Goal: Book appointment/travel/reservation

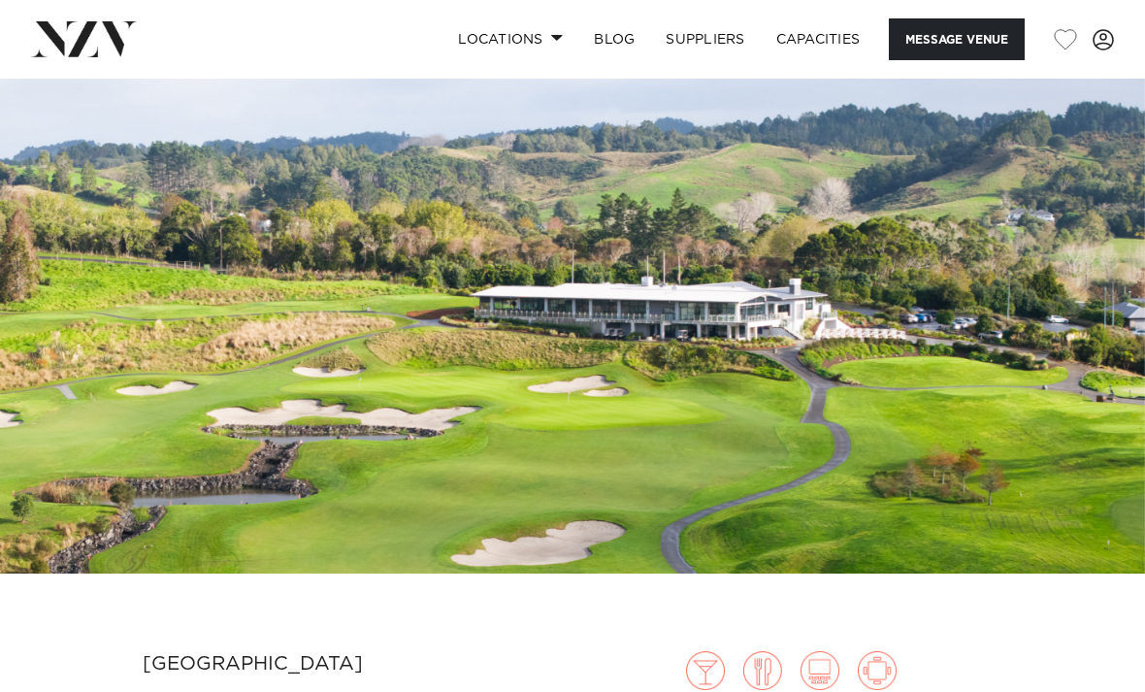
scroll to position [43, 0]
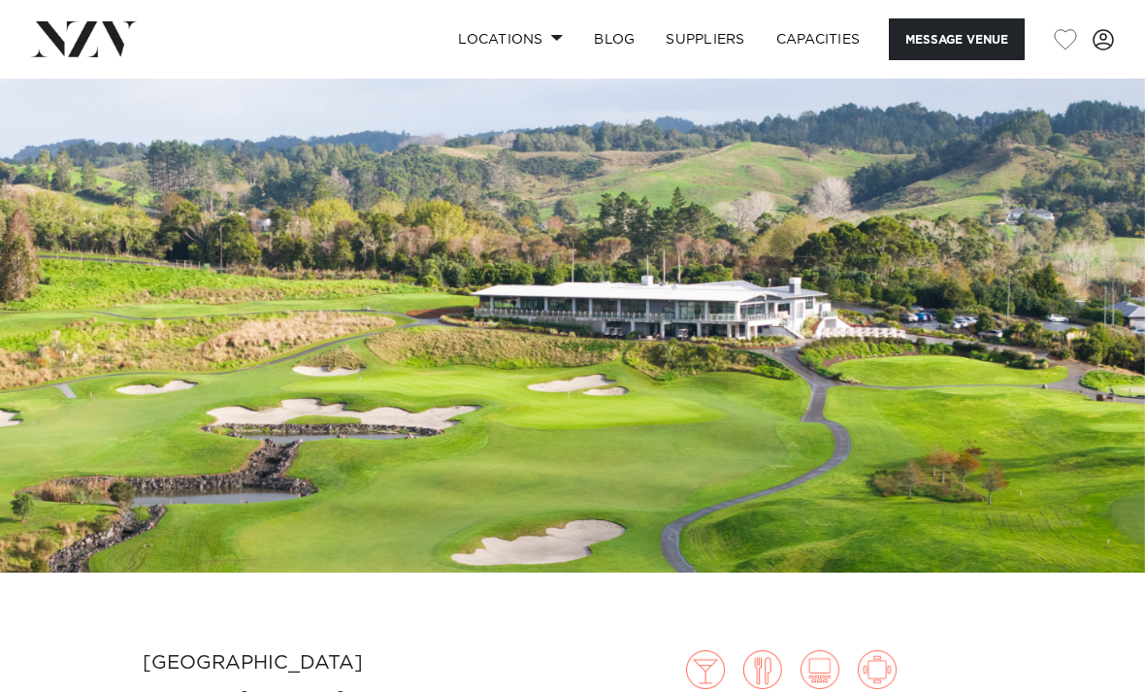
click at [677, 485] on img at bounding box center [572, 304] width 1145 height 537
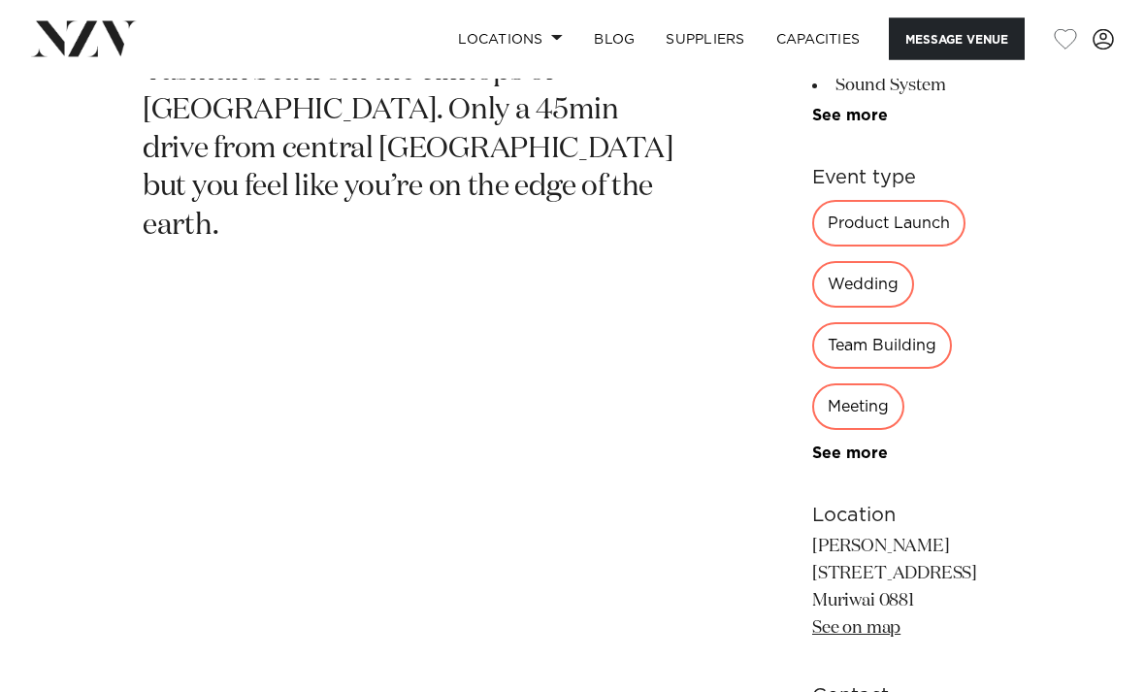
scroll to position [874, 0]
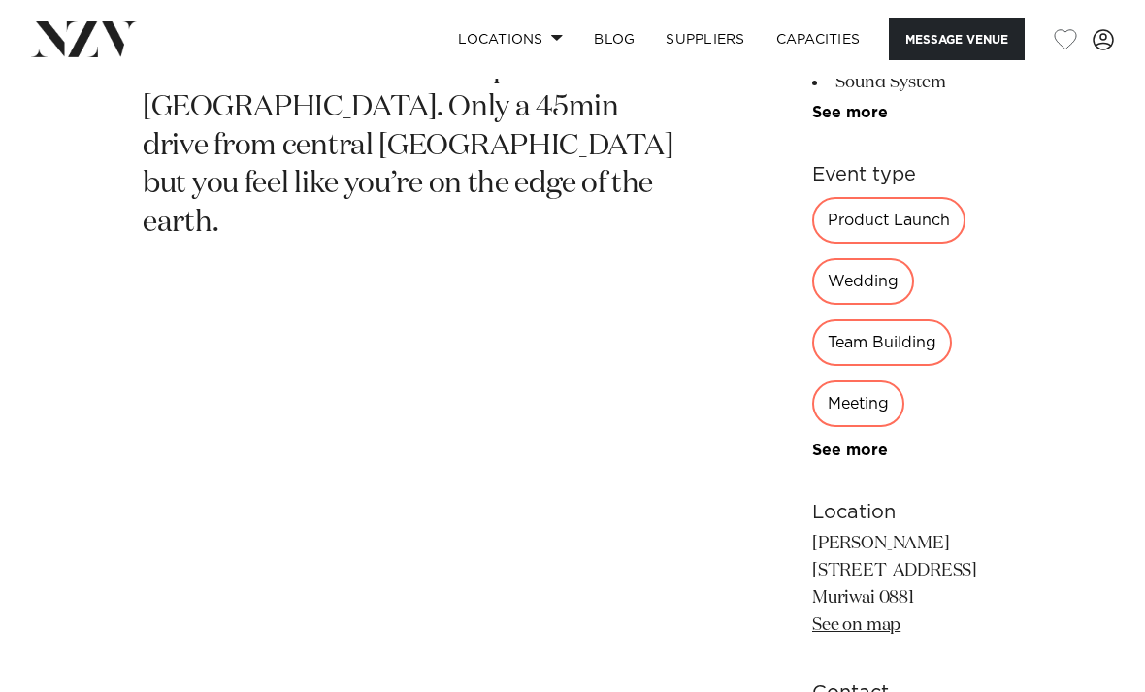
click at [812, 526] on div "60 60 60 40 Amenities Projector Onsite Parking Tables/Chairs Included Sound Sys…" at bounding box center [917, 286] width 211 height 1014
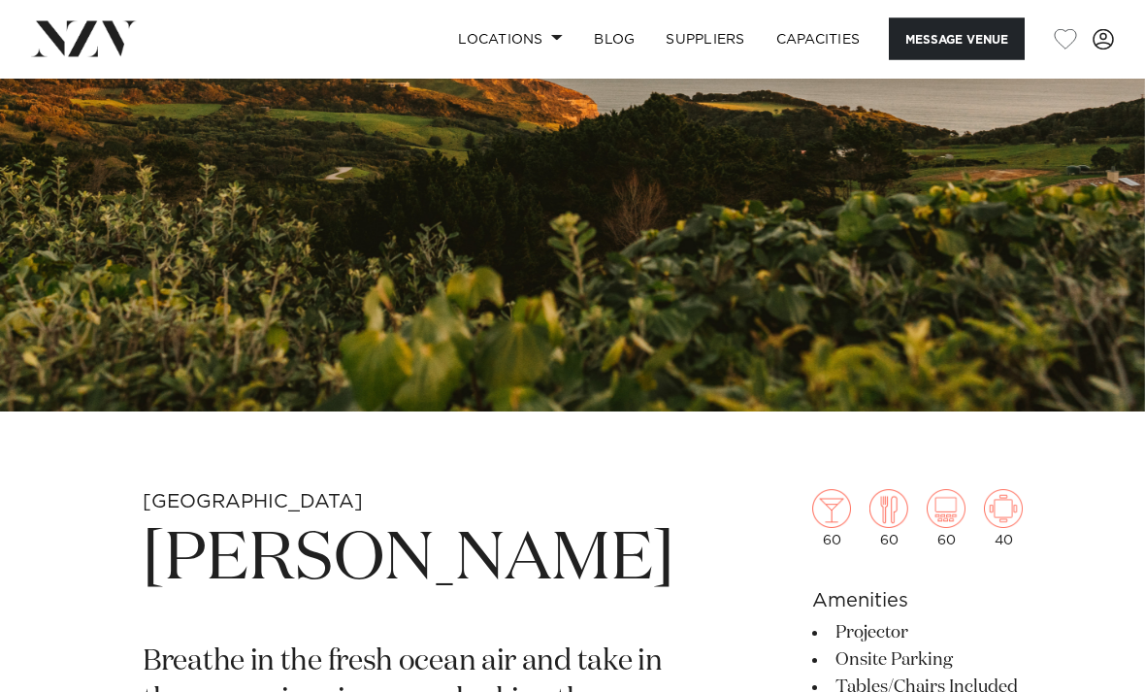
scroll to position [153, 0]
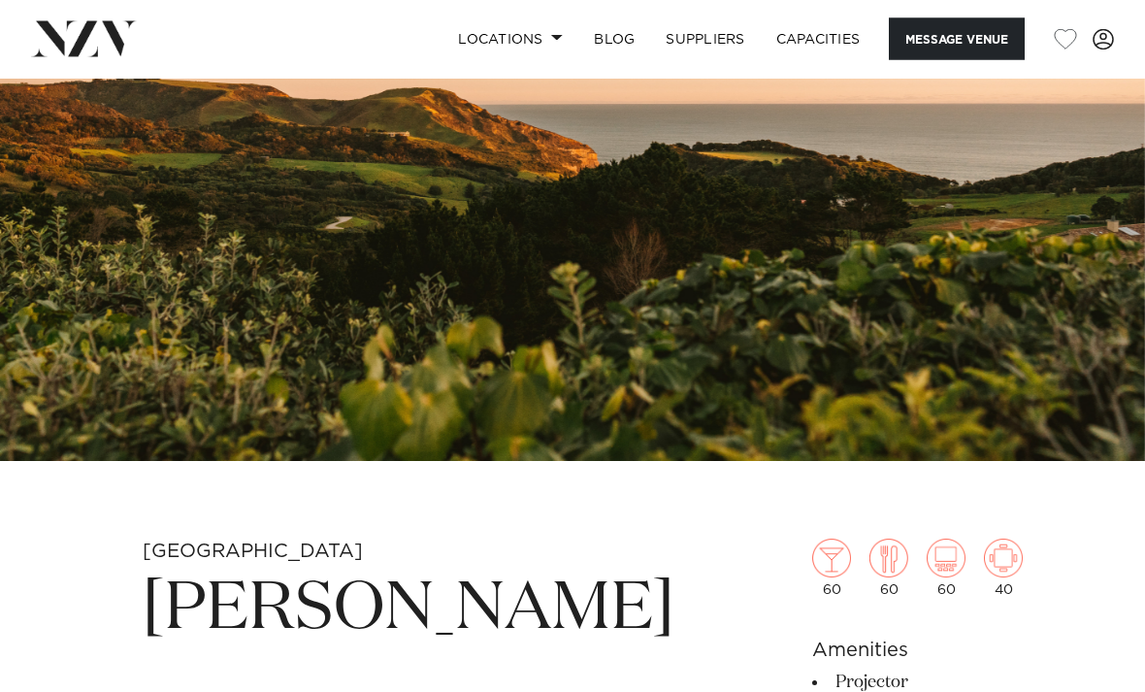
click at [828, 49] on link "Capacities" at bounding box center [818, 39] width 115 height 42
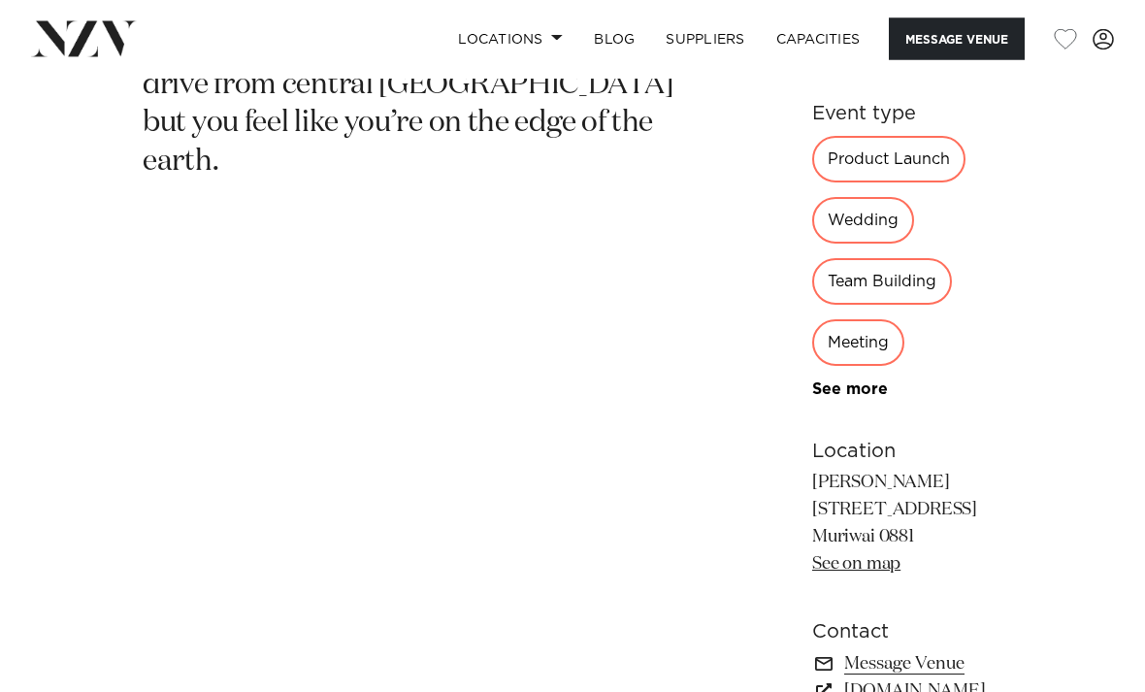
scroll to position [939, 0]
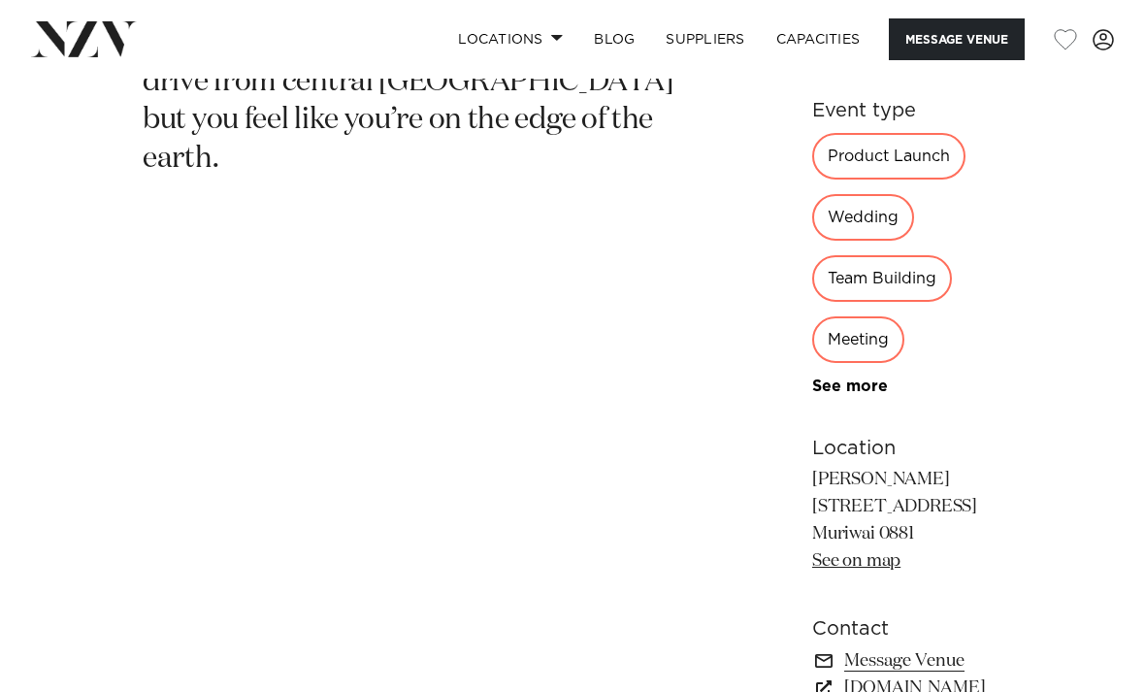
click at [878, 675] on link "www.kulamuriwai.co.nz" at bounding box center [917, 688] width 211 height 27
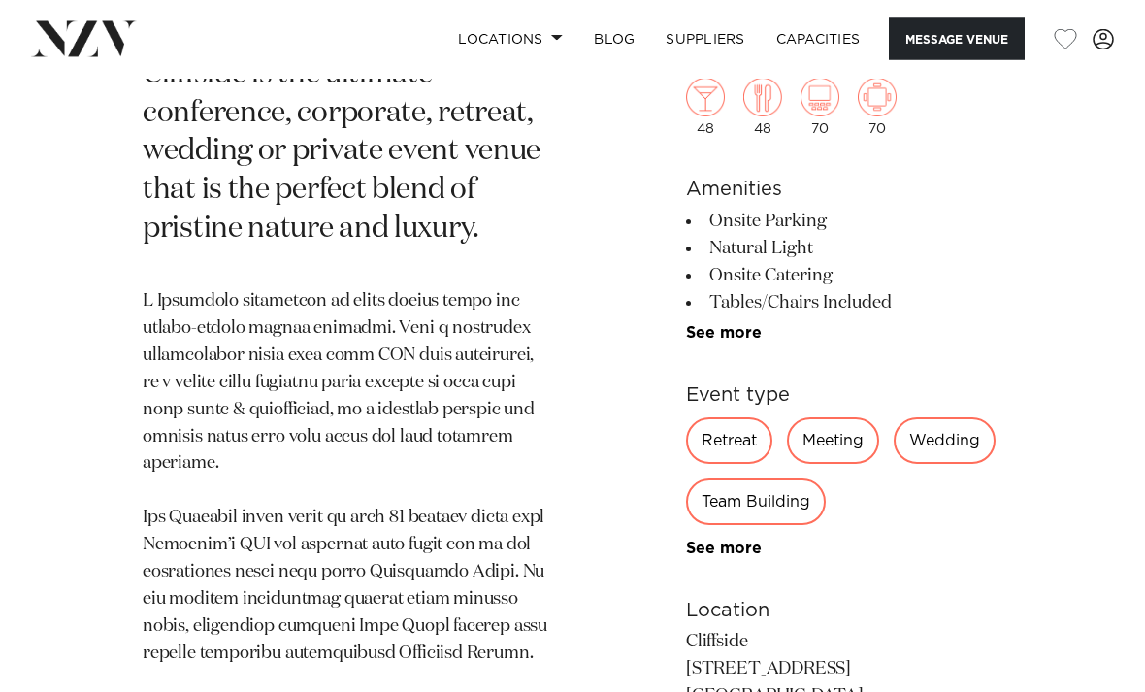
scroll to position [1052, 0]
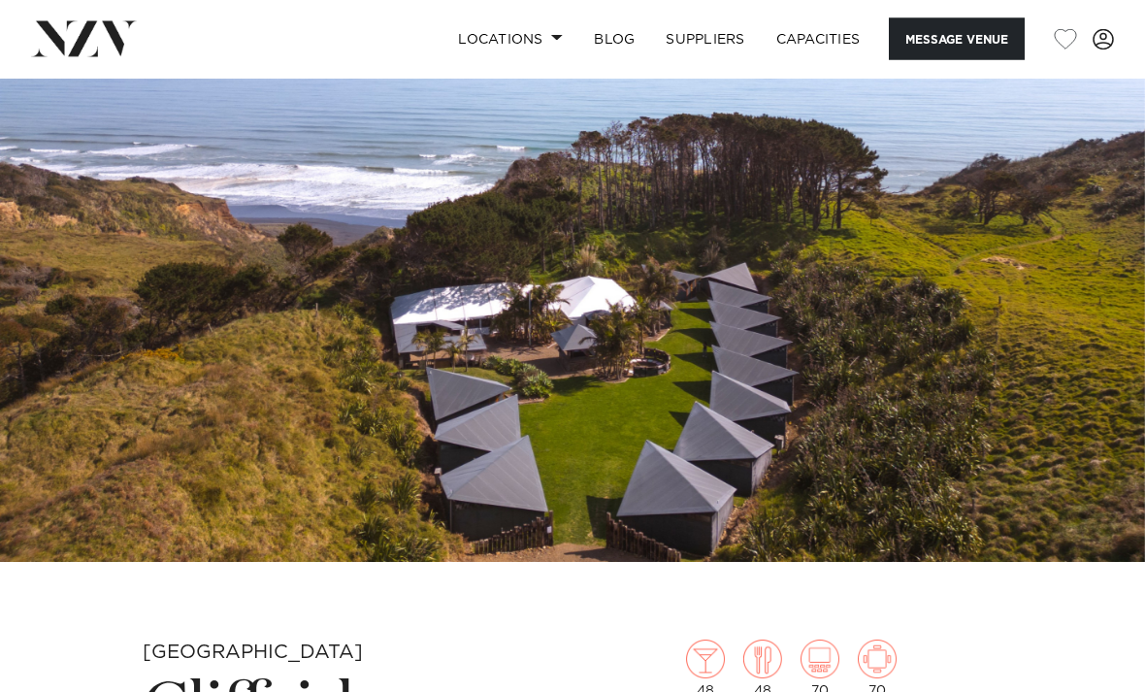
click at [863, 432] on img at bounding box center [572, 294] width 1145 height 537
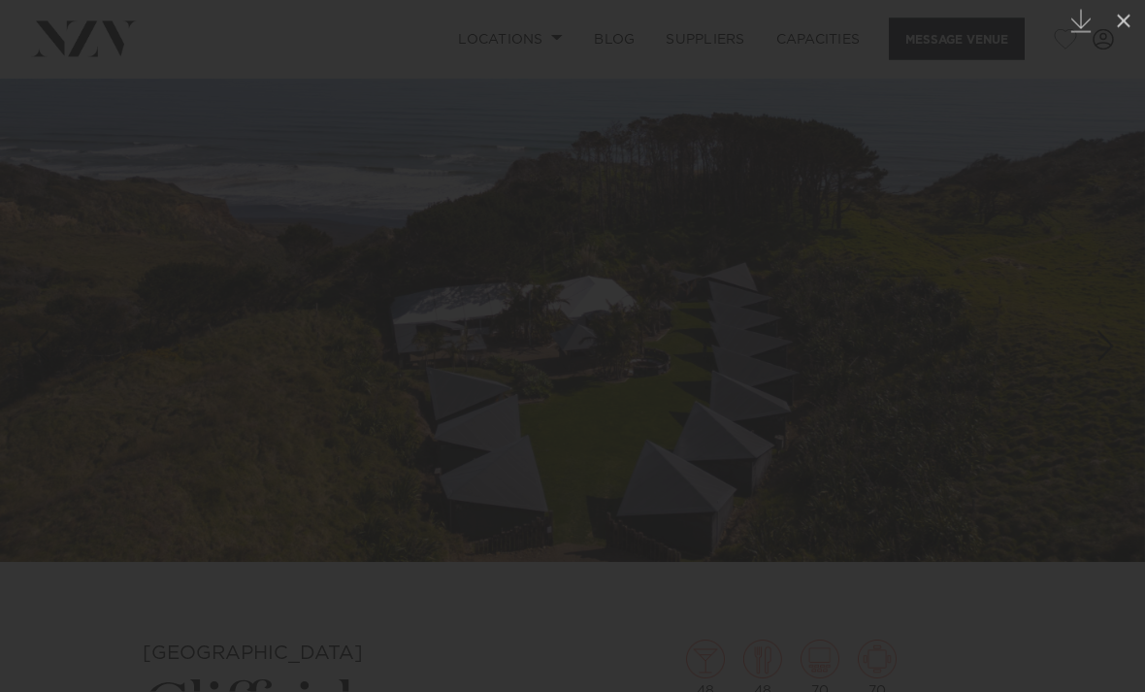
scroll to position [53, 0]
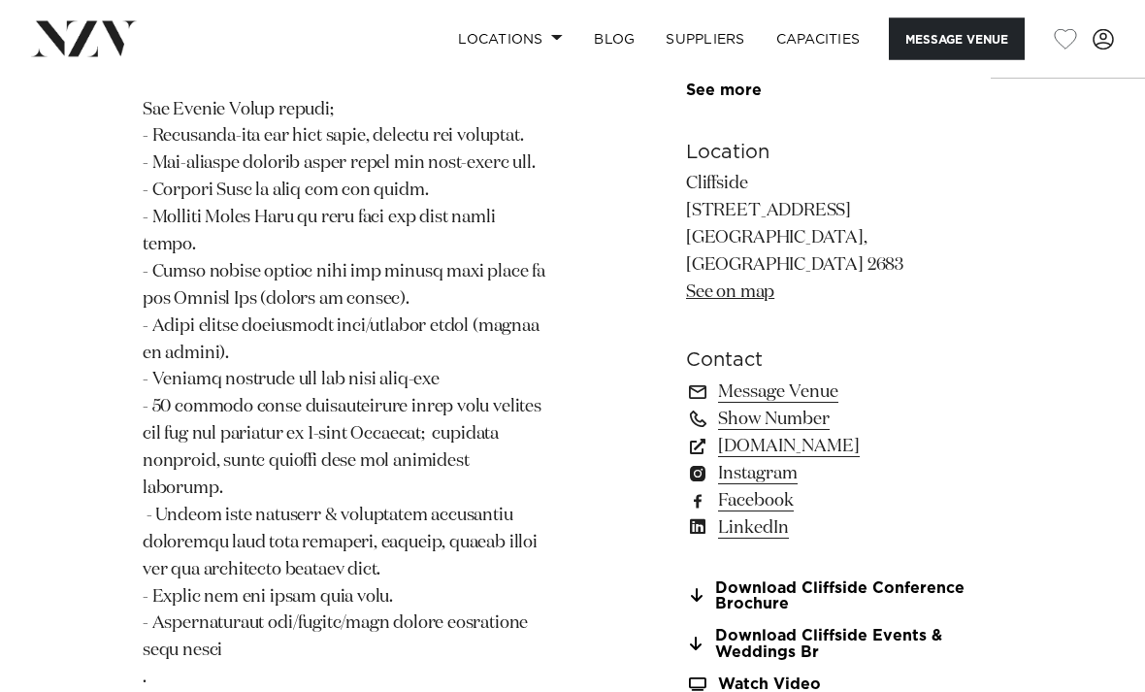
scroll to position [1654, 0]
click at [837, 459] on link "Instagram" at bounding box center [844, 472] width 316 height 27
click at [825, 432] on link "www.cliffside.co.nz" at bounding box center [844, 445] width 316 height 27
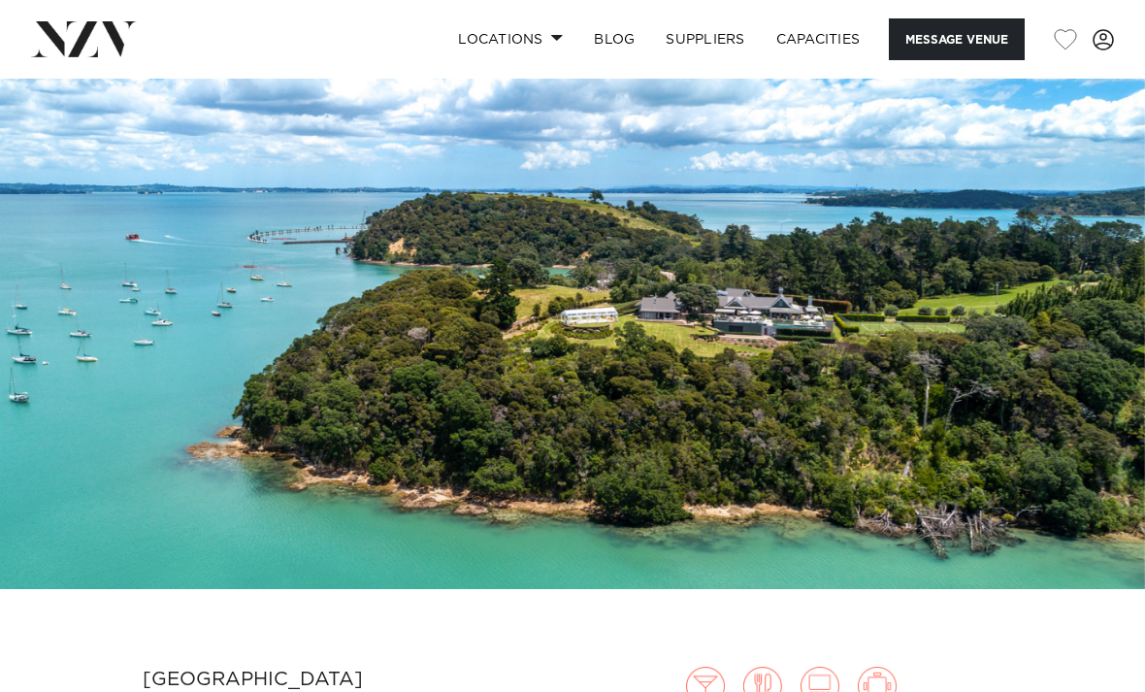
scroll to position [27, 0]
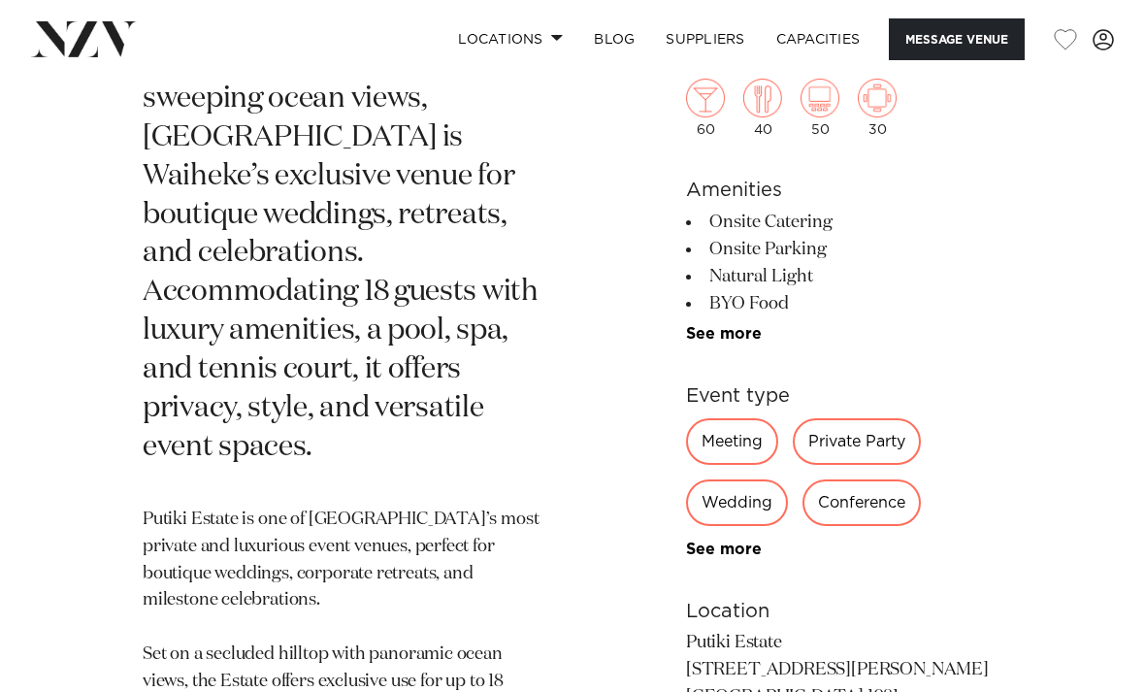
scroll to position [853, 0]
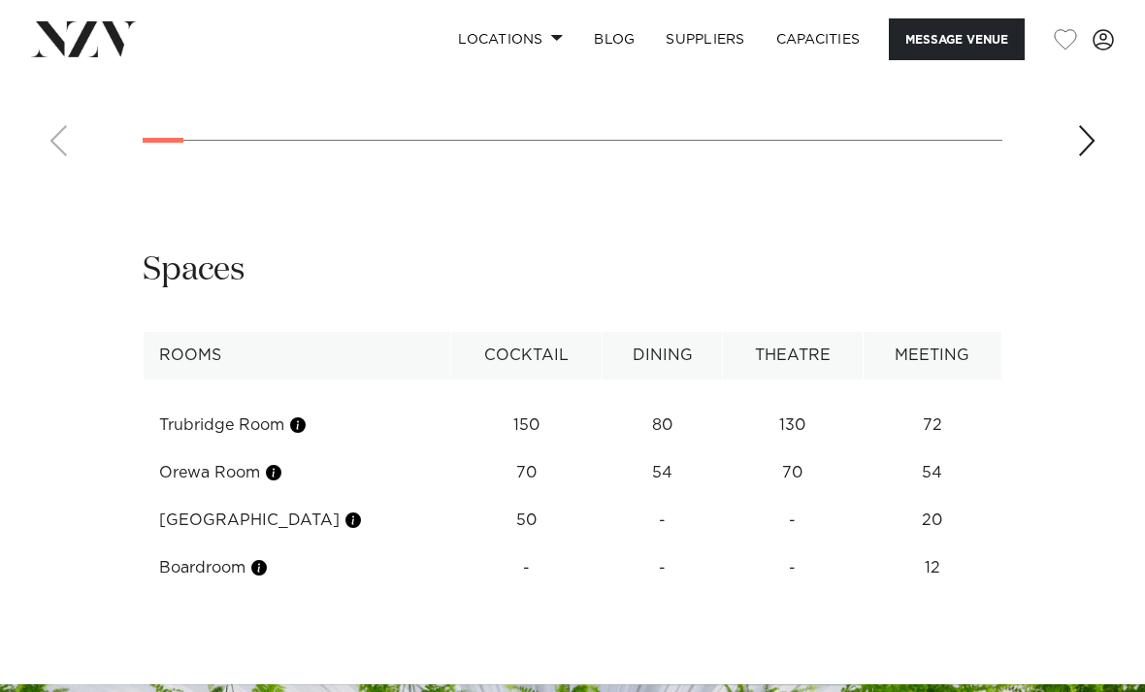
scroll to position [2429, 0]
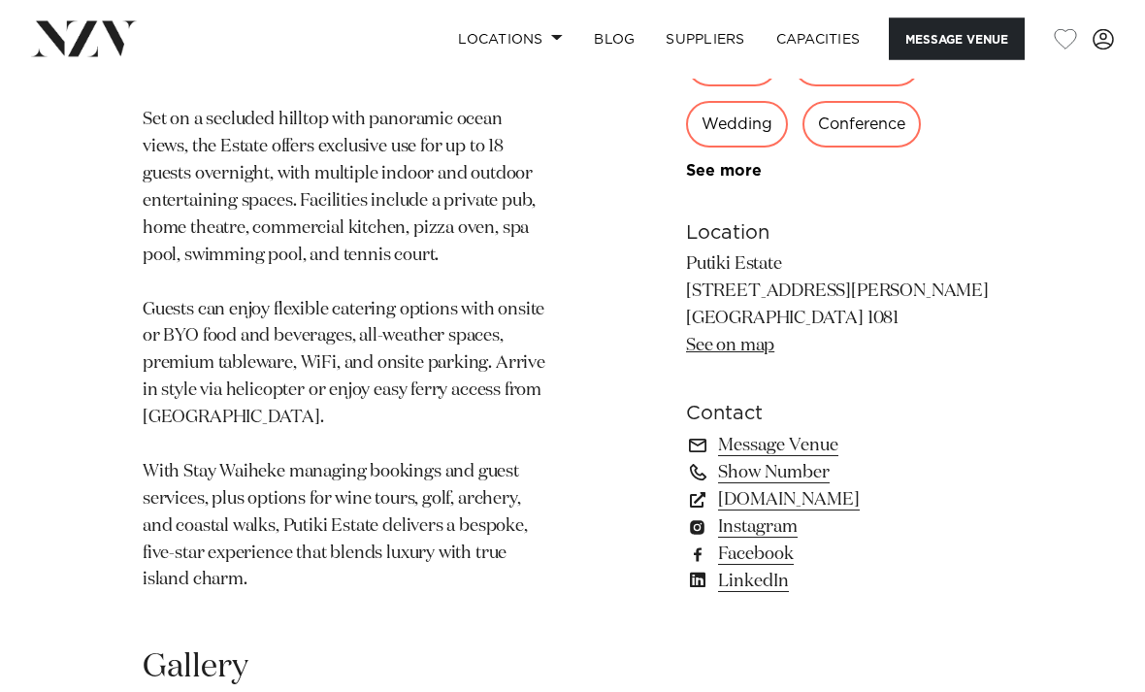
scroll to position [1340, 0]
click at [807, 512] on link "Instagram" at bounding box center [844, 525] width 316 height 27
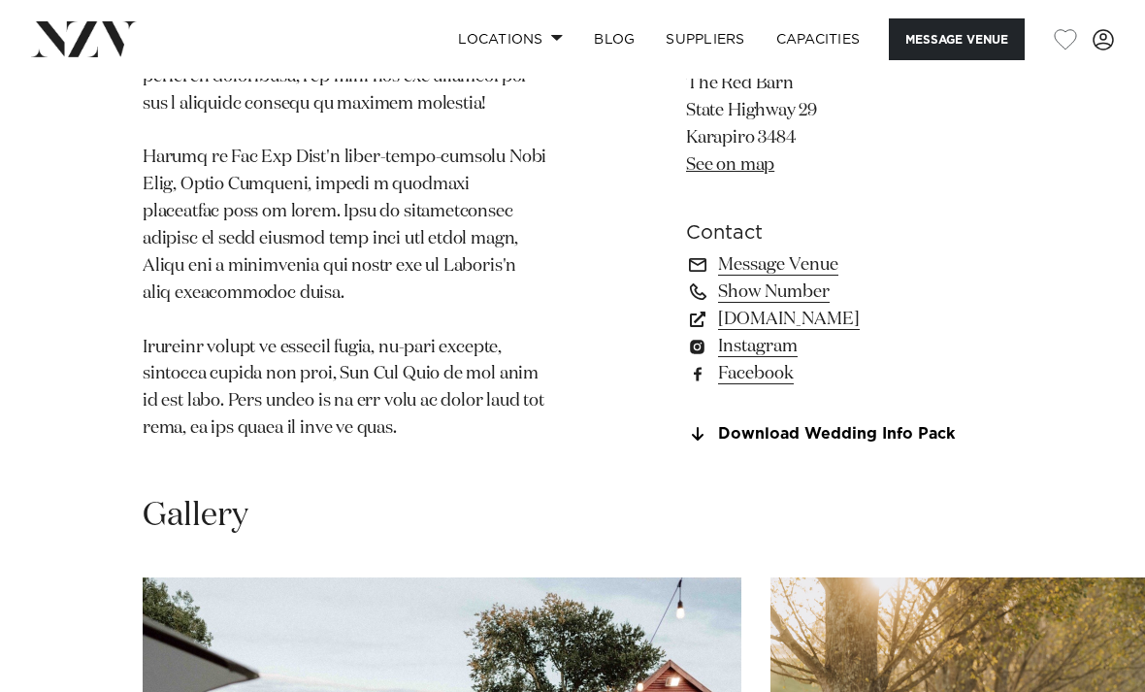
scroll to position [1531, 0]
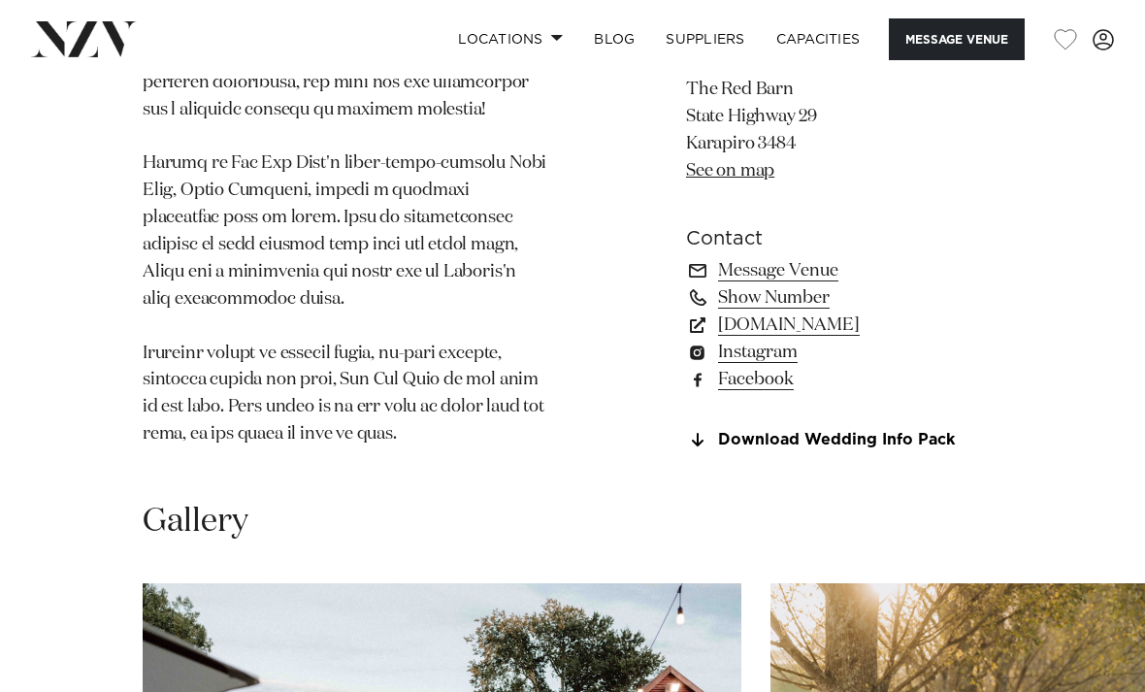
click at [847, 311] on link "[DOMAIN_NAME]" at bounding box center [844, 324] width 316 height 27
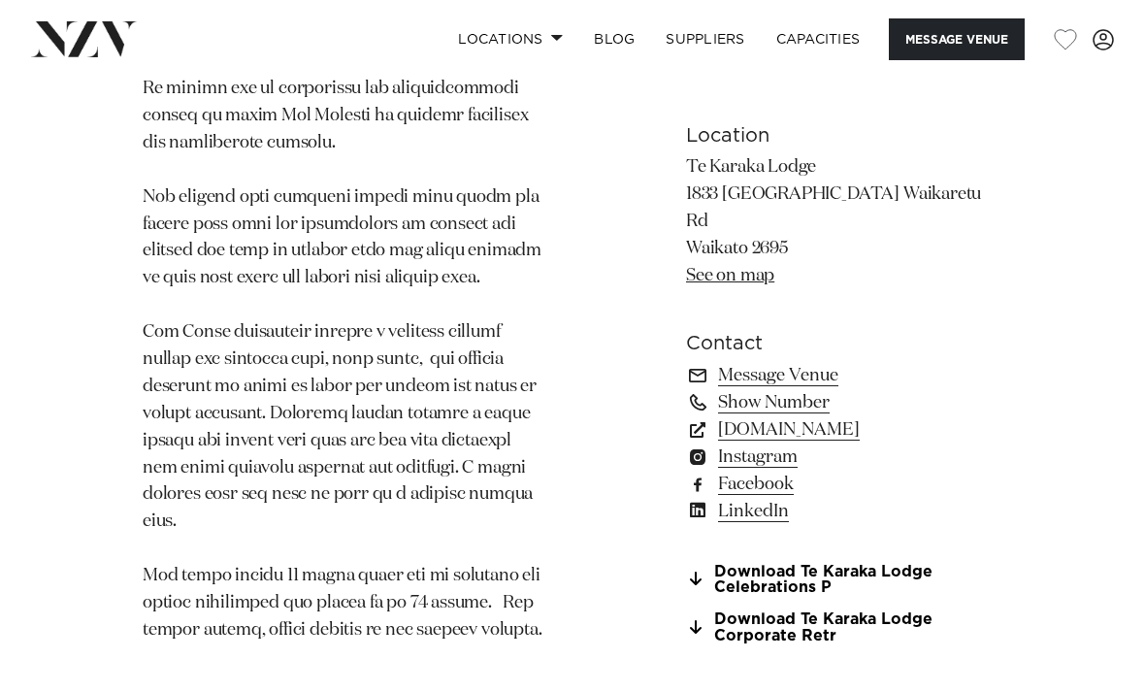
scroll to position [1655, 0]
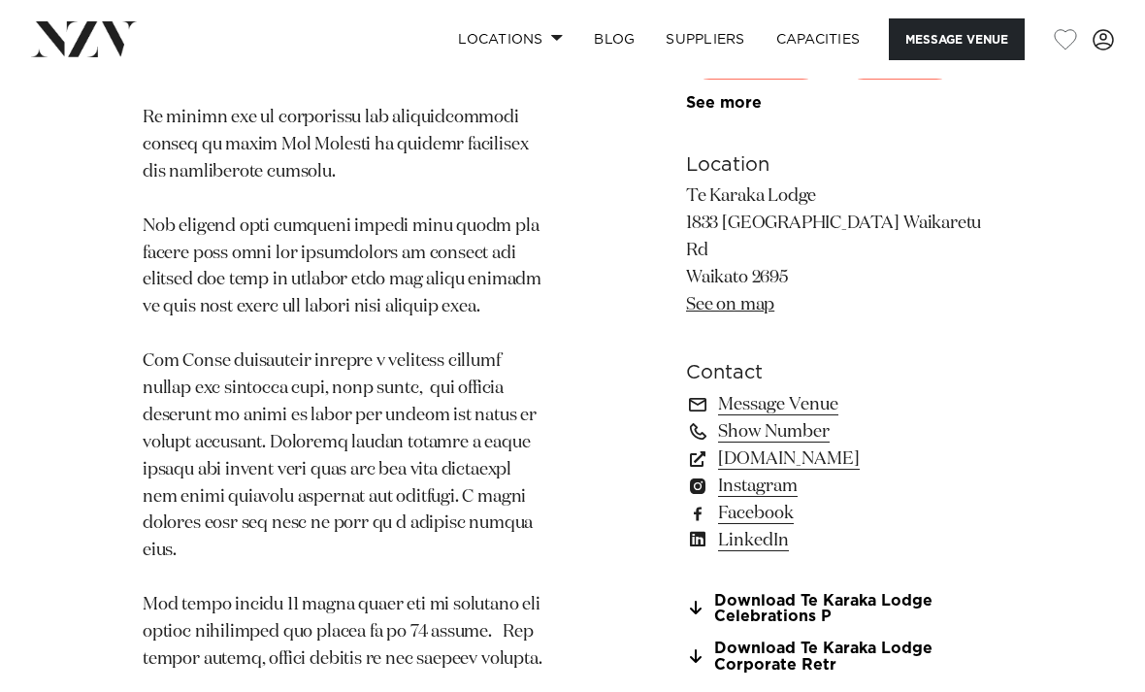
click at [873, 473] on link "Instagram" at bounding box center [844, 486] width 316 height 27
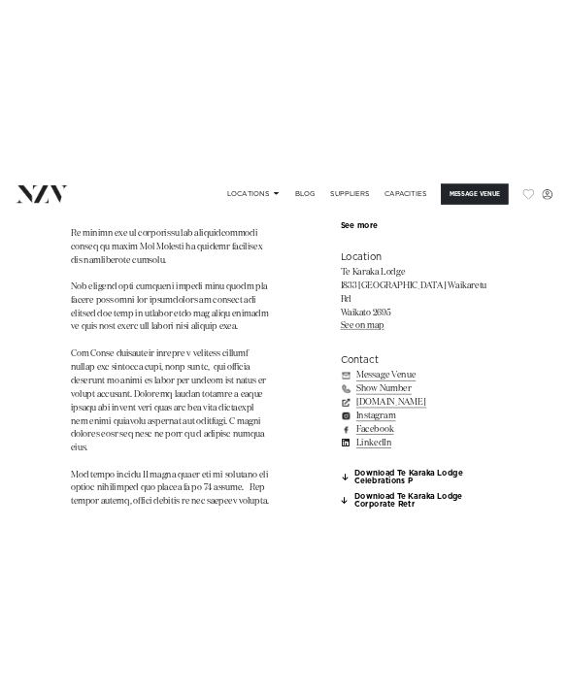
scroll to position [1261, 0]
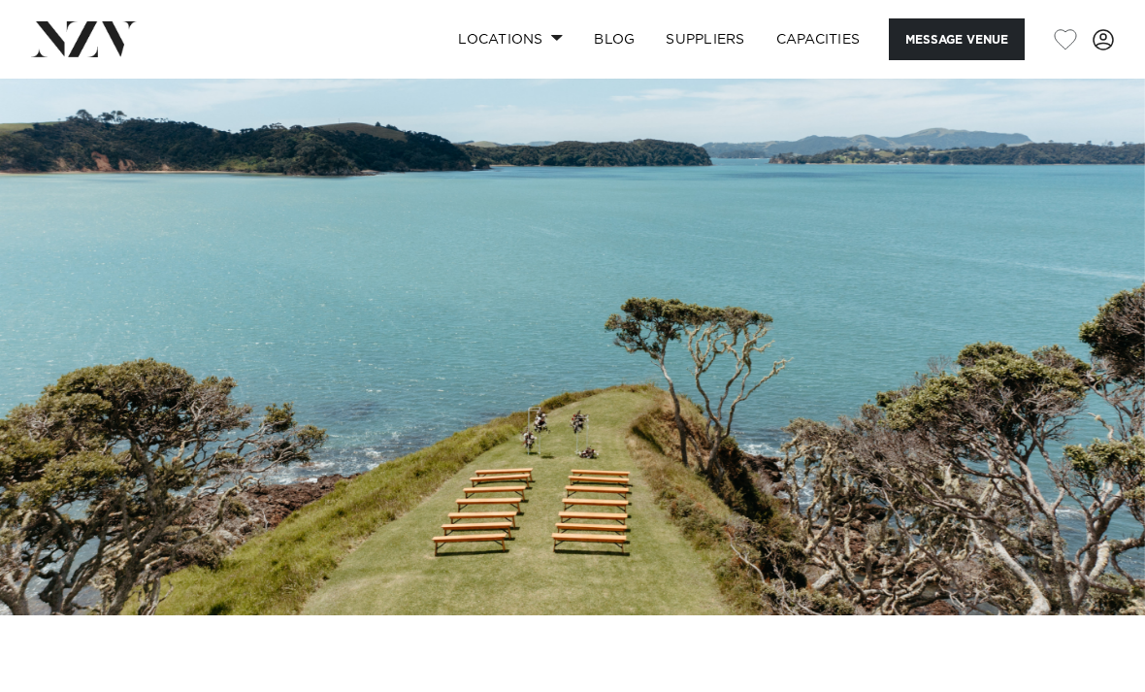
click at [927, 50] on button "Message Venue" at bounding box center [957, 39] width 136 height 42
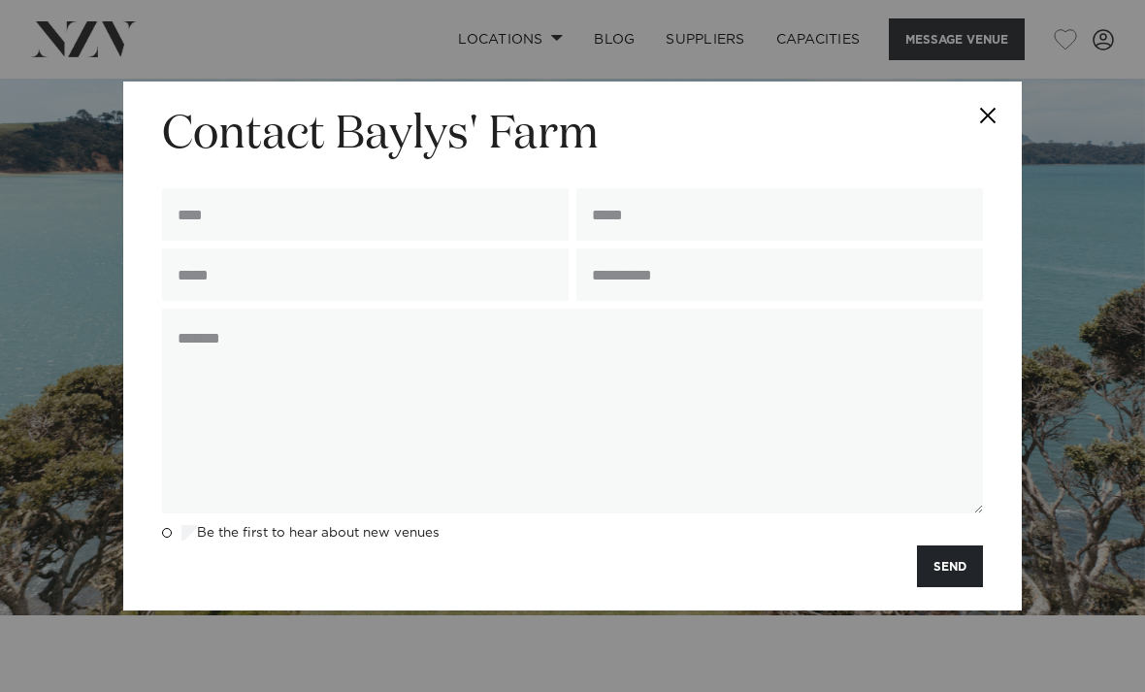
click at [198, 216] on input "text" at bounding box center [365, 214] width 407 height 52
type input "**********"
click at [662, 215] on input "email" at bounding box center [779, 214] width 407 height 52
click at [655, 213] on input "email" at bounding box center [779, 214] width 407 height 52
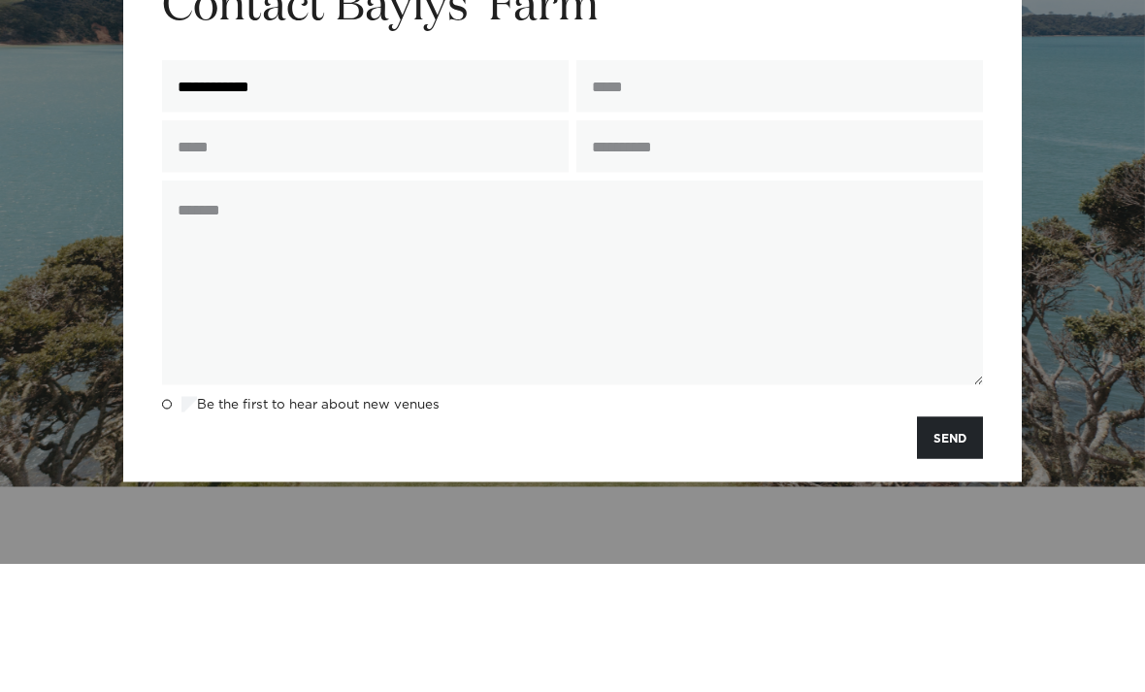
click at [216, 309] on textarea at bounding box center [572, 411] width 821 height 205
click at [196, 309] on textarea at bounding box center [572, 411] width 821 height 205
paste textarea "**********"
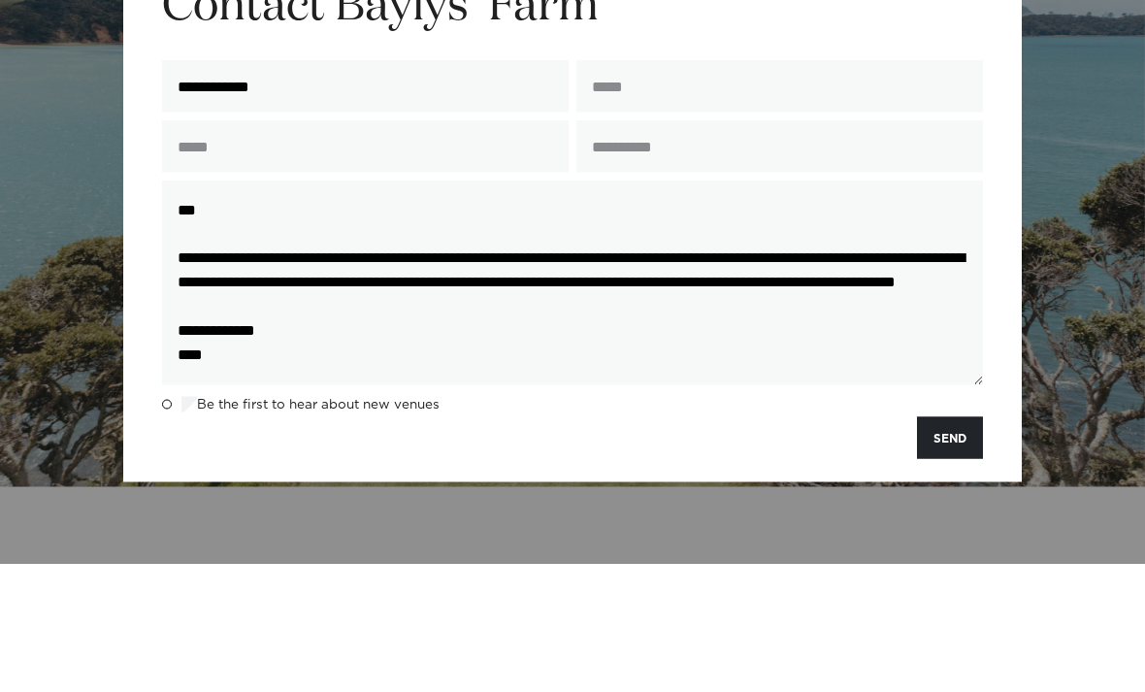
type textarea "**********"
click at [642, 188] on input "email" at bounding box center [779, 214] width 407 height 52
type input "**********"
click at [192, 248] on input "text" at bounding box center [365, 274] width 407 height 52
type input "*********"
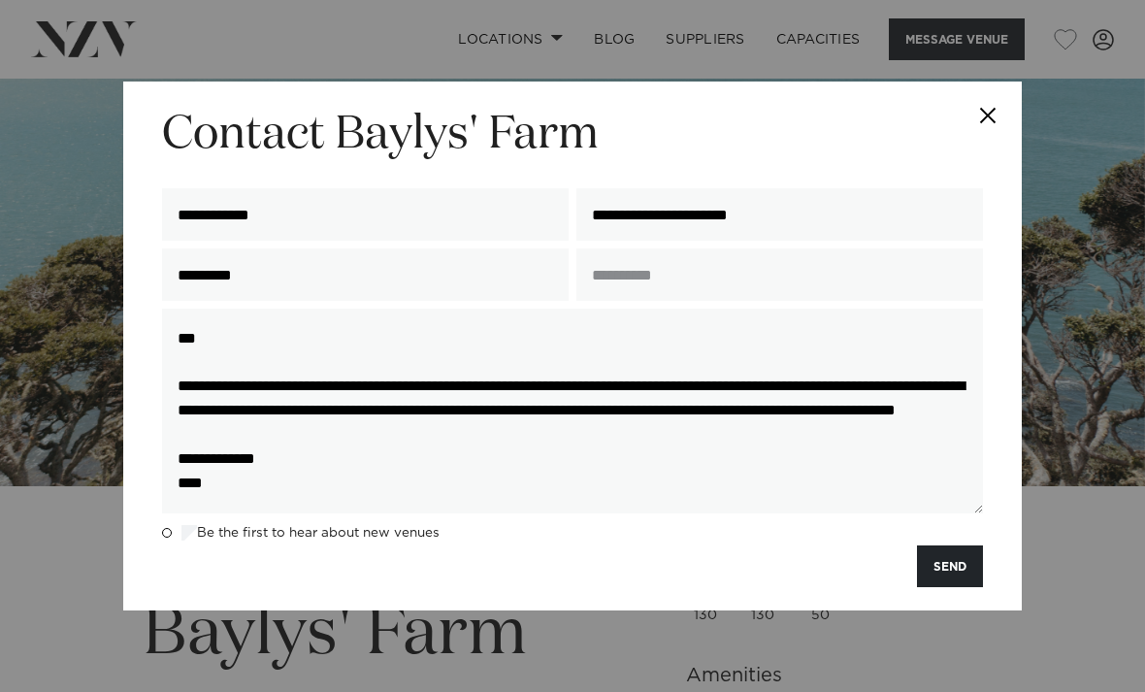
click at [612, 301] on input "text" at bounding box center [779, 274] width 407 height 52
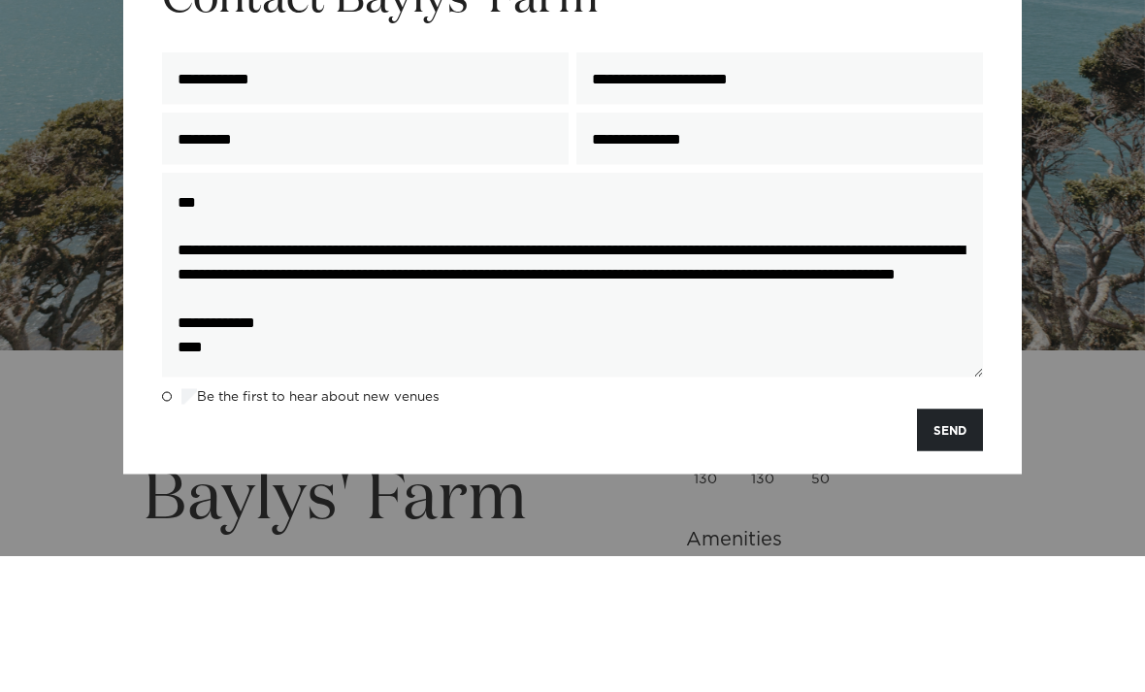
scroll to position [-2, 0]
type input "**********"
click at [170, 248] on input "*********" at bounding box center [365, 274] width 407 height 52
type input "**********"
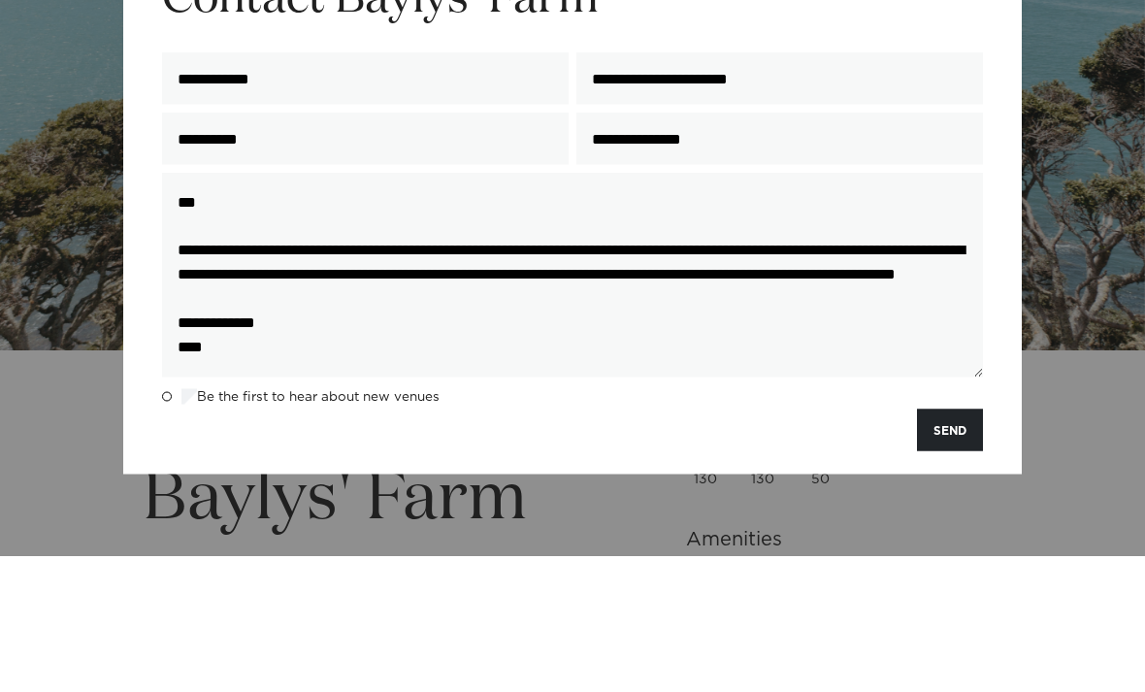
click at [1010, 200] on div "**********" at bounding box center [572, 346] width 899 height 529
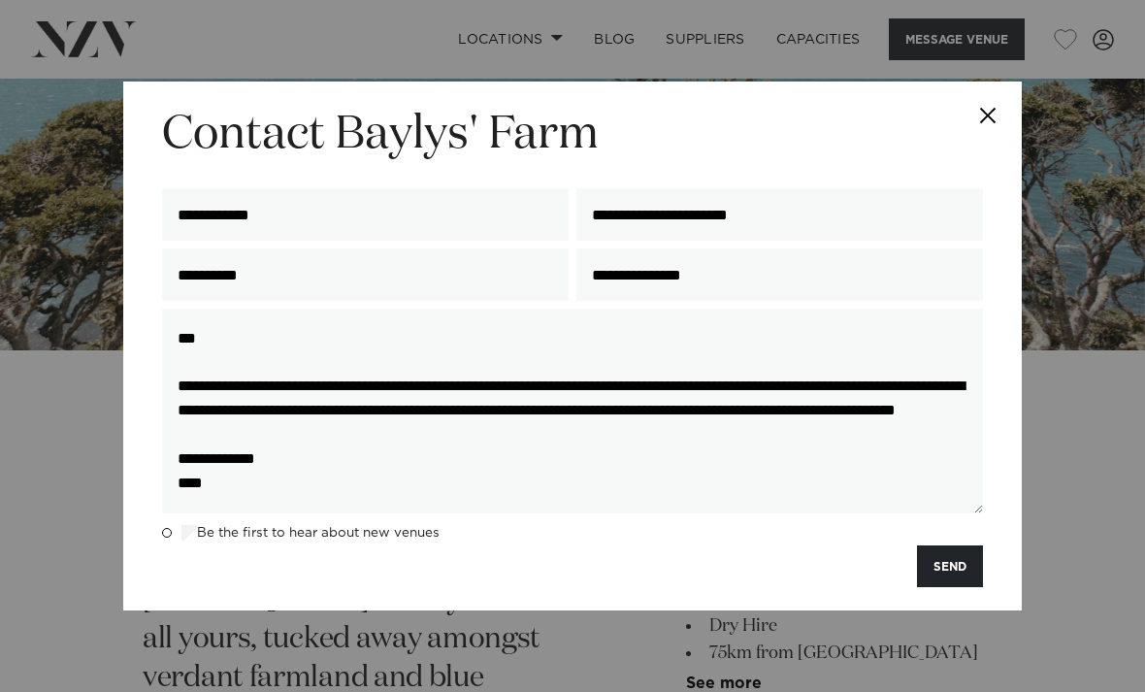
click at [947, 587] on button "SEND" at bounding box center [950, 566] width 66 height 42
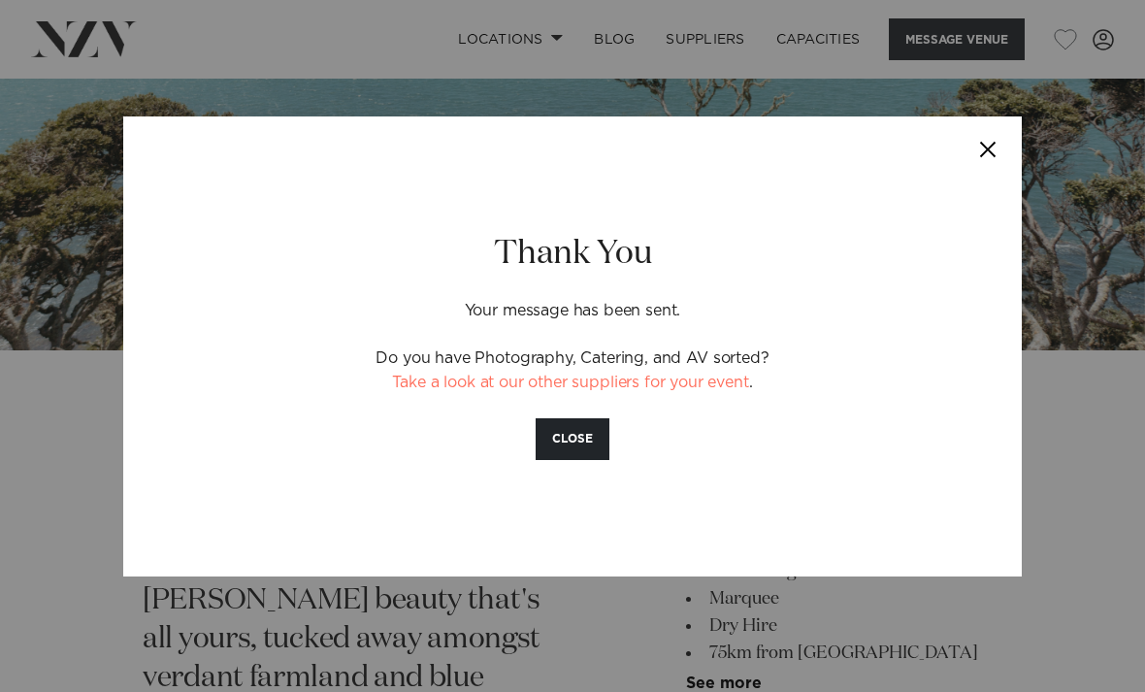
click at [561, 460] on button "CLOSE" at bounding box center [573, 439] width 74 height 42
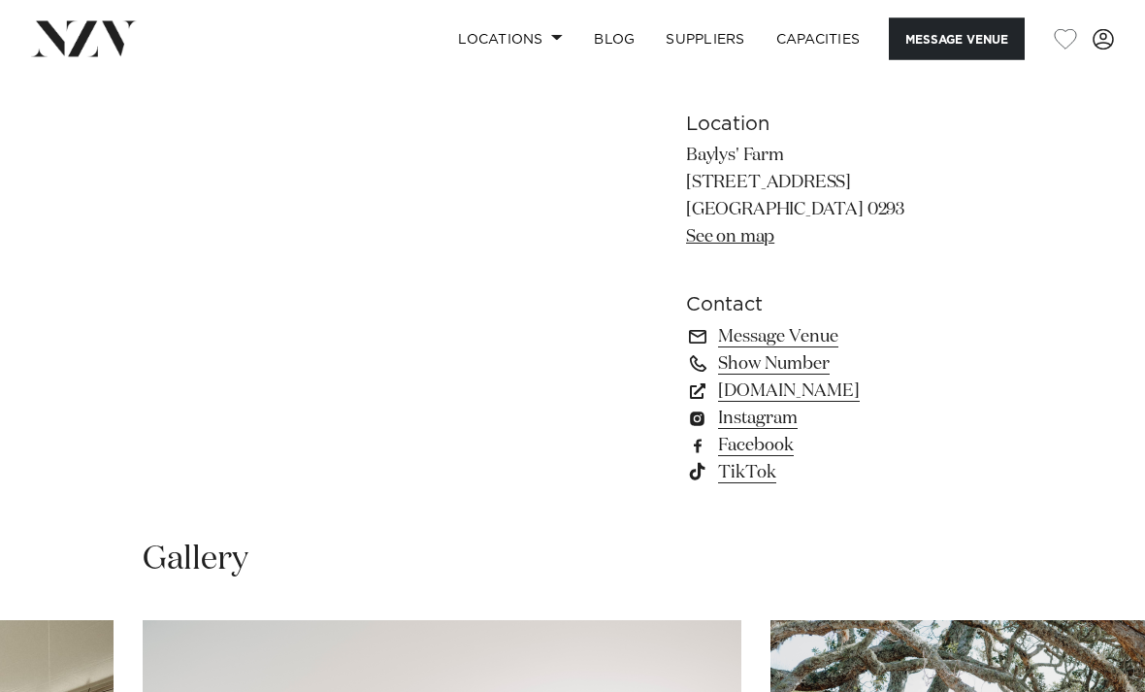
scroll to position [1141, 0]
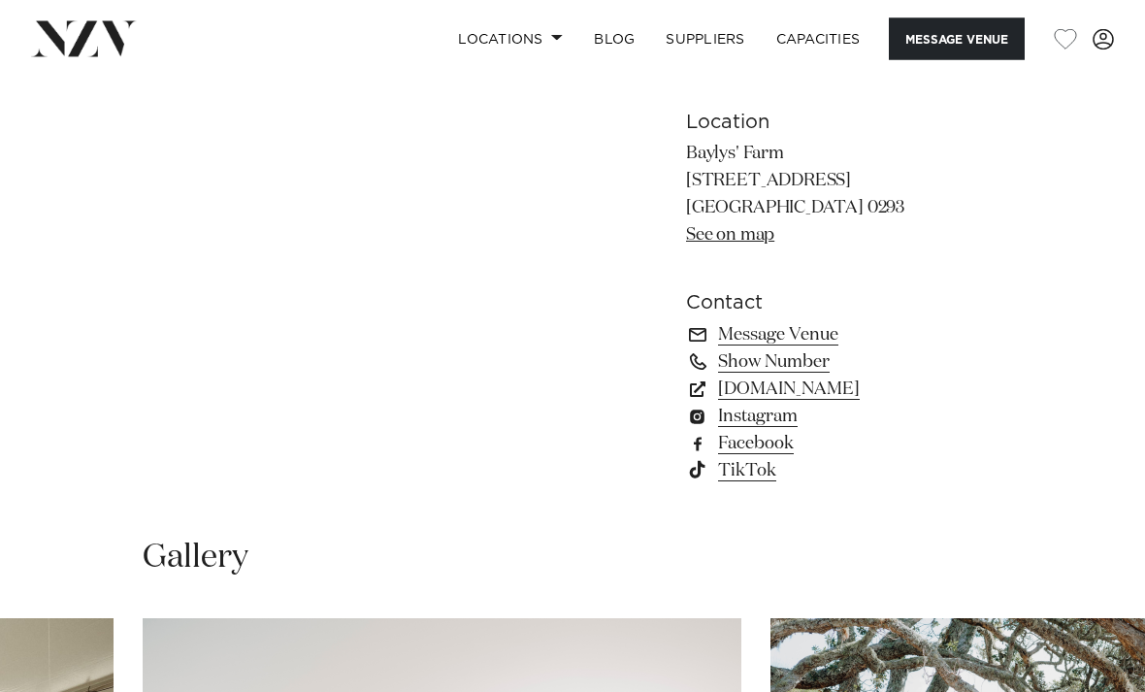
click at [766, 404] on link "www.baylysfarm.co.nz" at bounding box center [844, 390] width 316 height 27
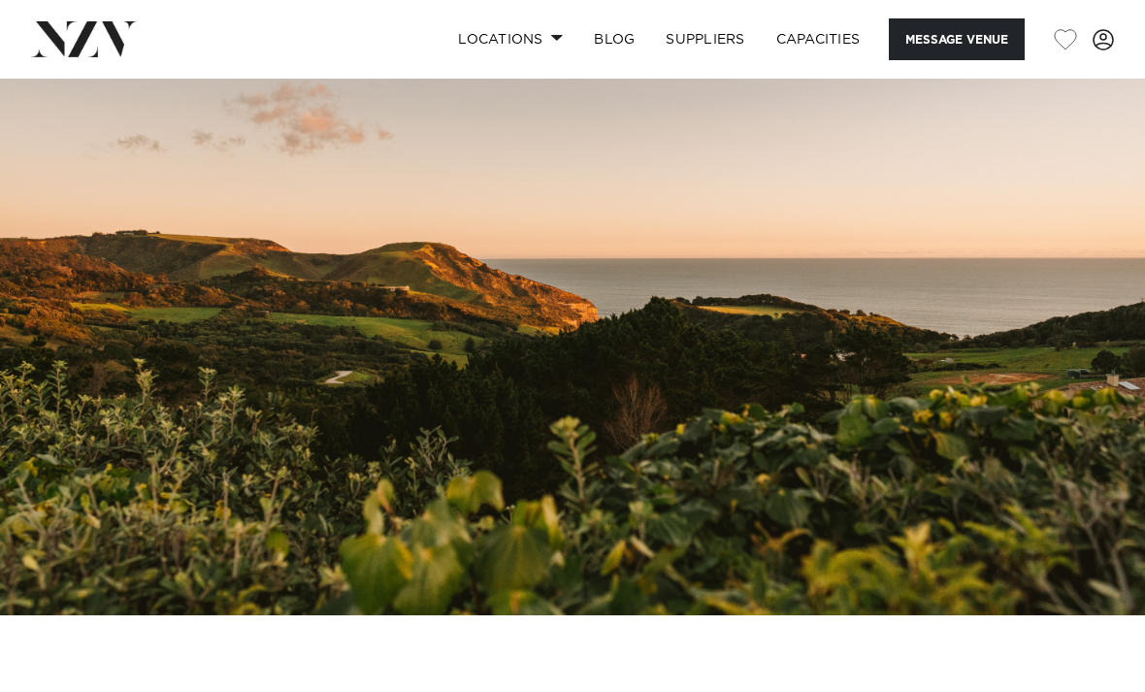
click at [567, 40] on link "Capacities" at bounding box center [818, 39] width 115 height 42
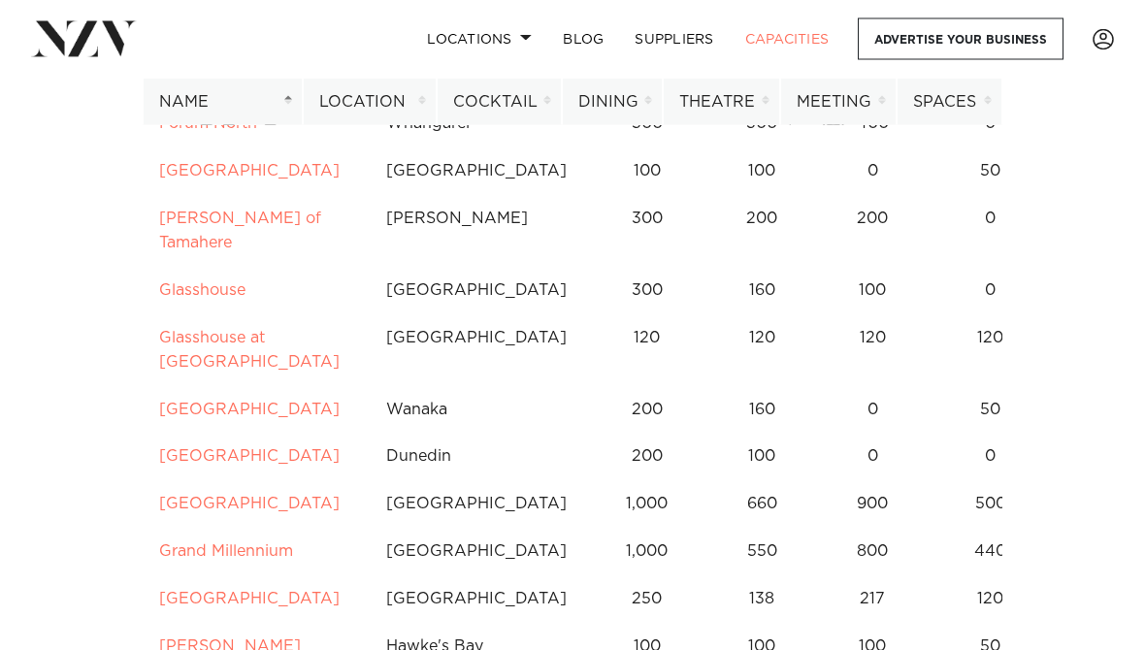
scroll to position [4724, 0]
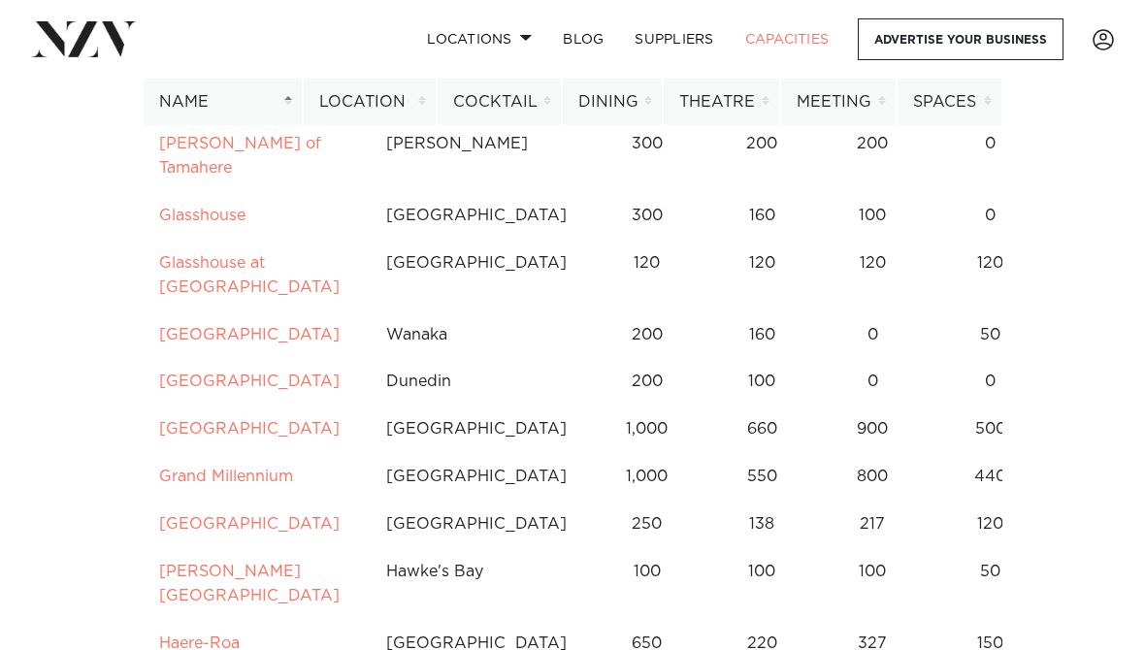
click at [412, 104] on th "Location" at bounding box center [370, 103] width 134 height 48
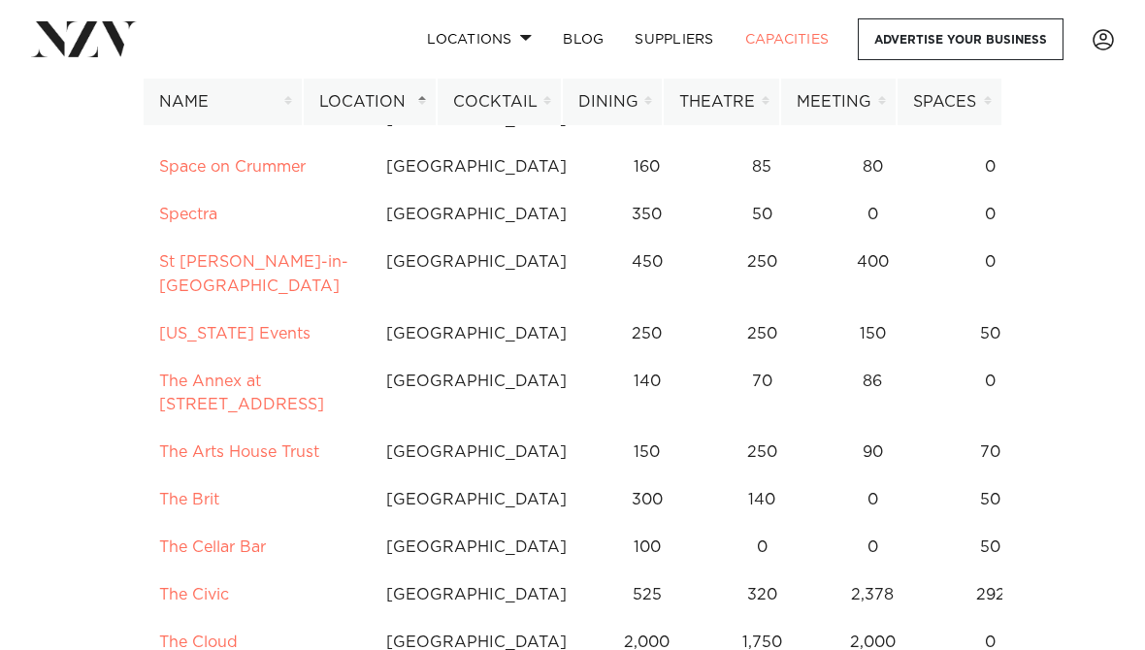
click at [434, 100] on th "Location" at bounding box center [370, 103] width 134 height 48
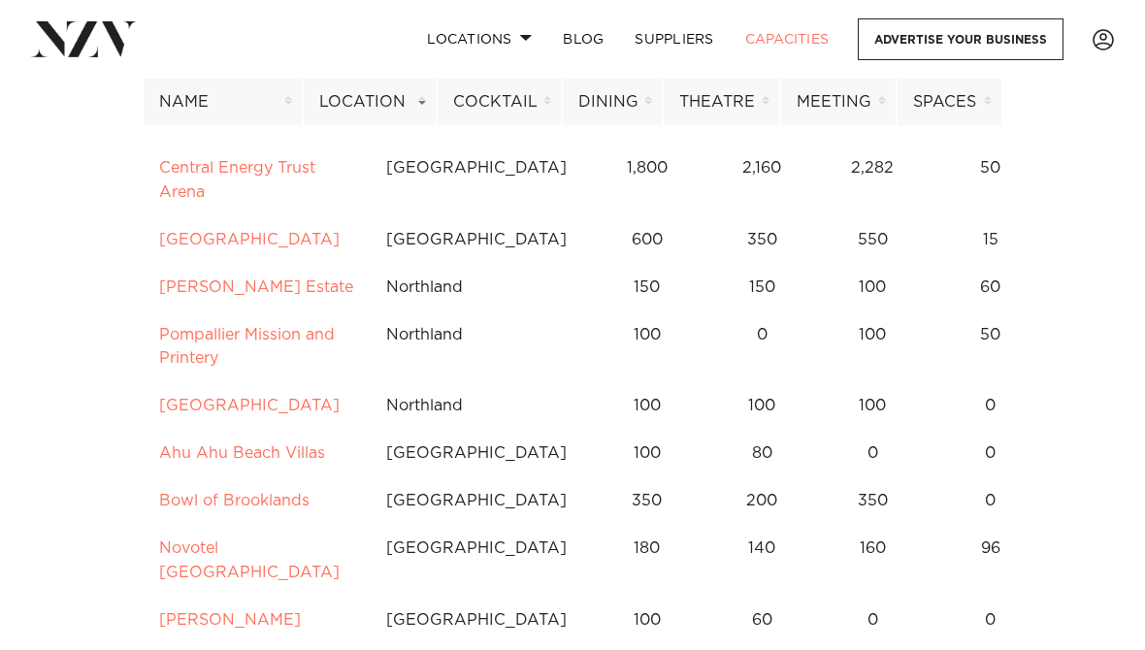
click at [424, 105] on th "Location" at bounding box center [370, 103] width 134 height 48
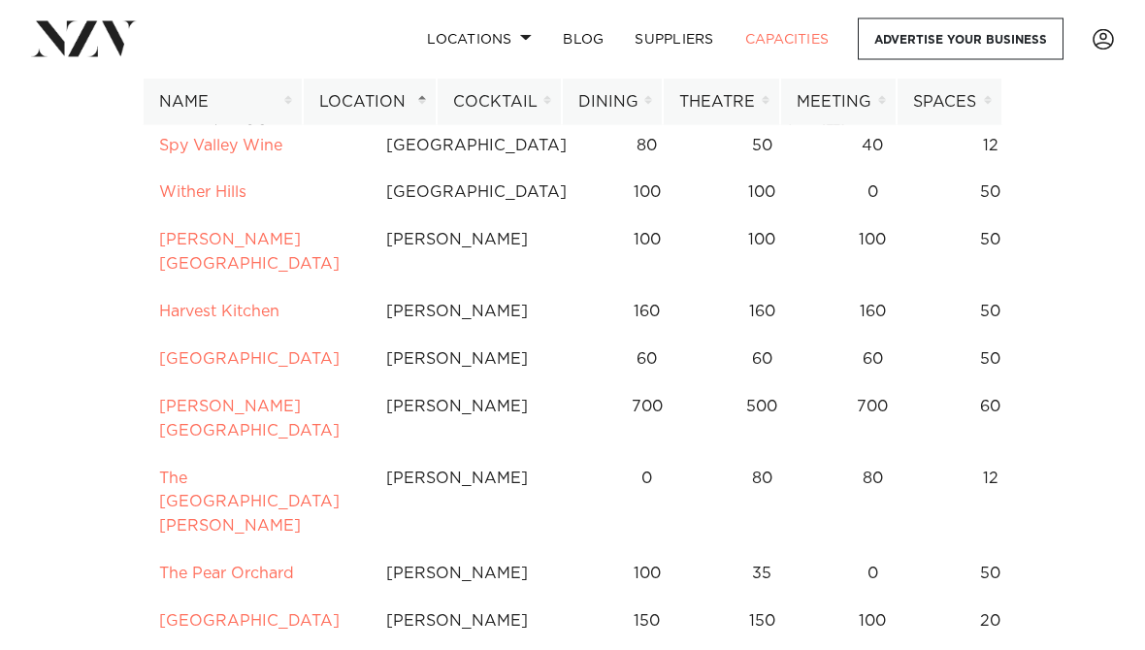
scroll to position [11251, 0]
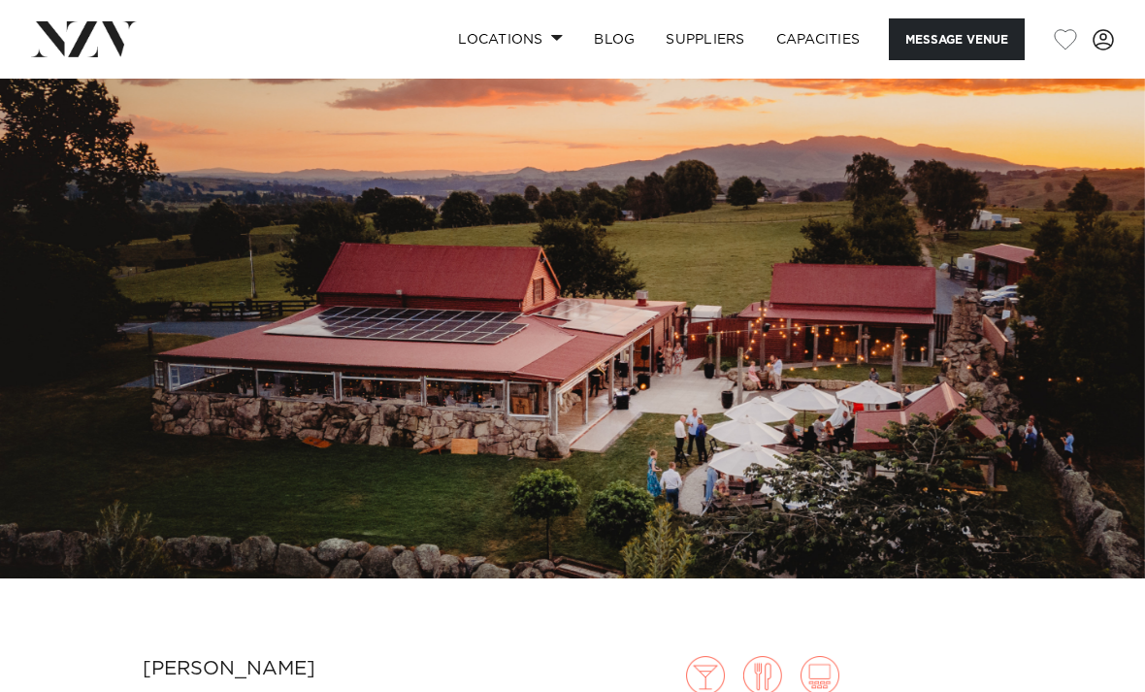
scroll to position [42, 0]
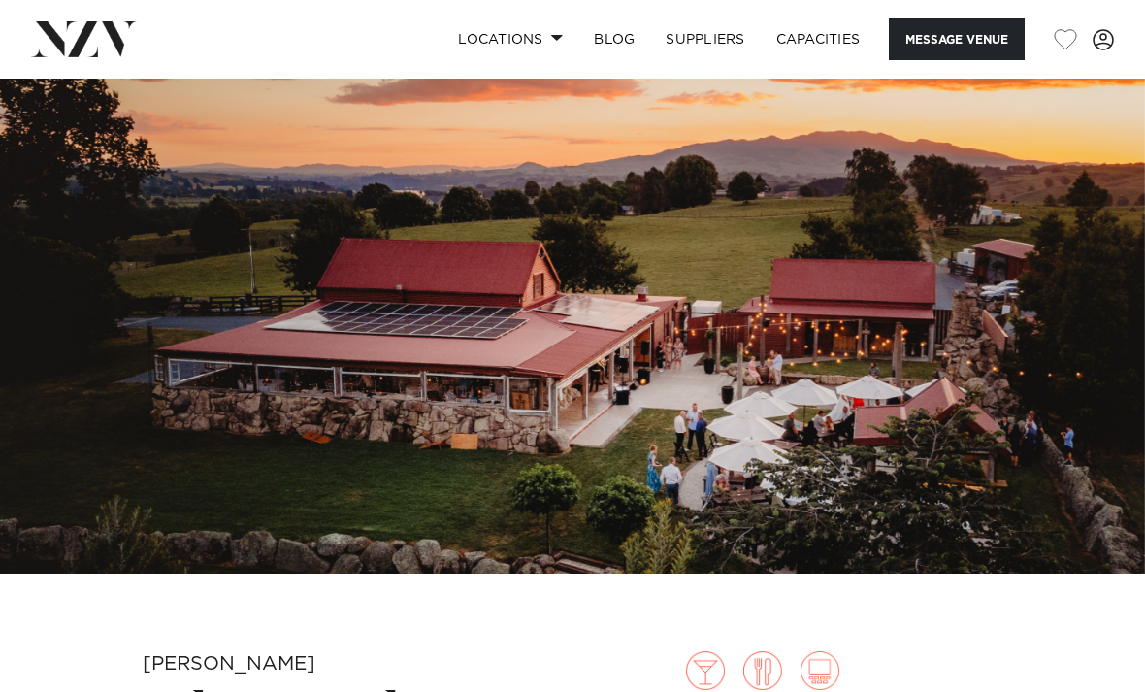
click at [405, 412] on img at bounding box center [572, 305] width 1145 height 537
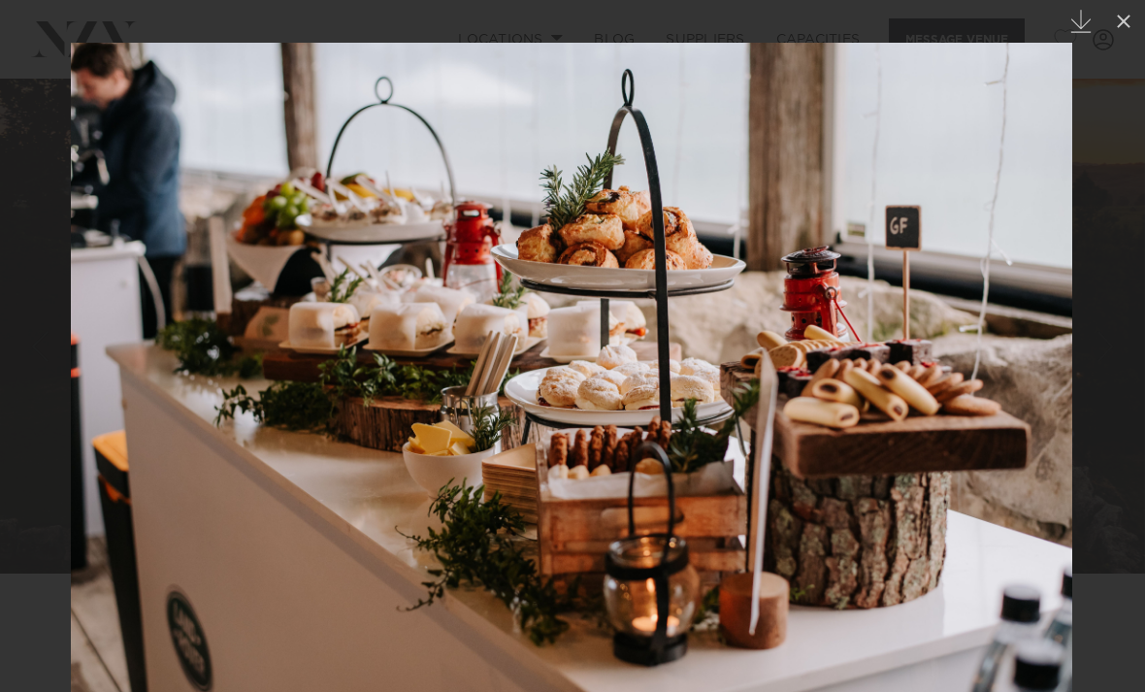
click at [1129, 23] on icon at bounding box center [1123, 21] width 23 height 23
